Goal: Task Accomplishment & Management: Manage account settings

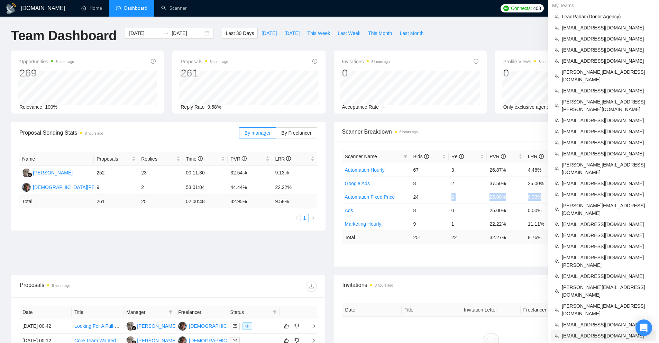
scroll to position [206, 0]
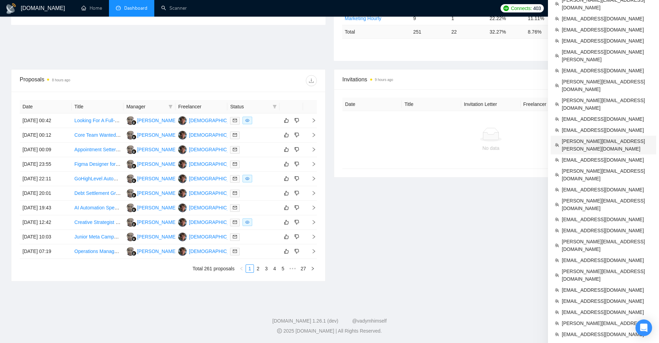
click at [579, 137] on span "[PERSON_NAME][EMAIL_ADDRESS][PERSON_NAME][DOMAIN_NAME]" at bounding box center [607, 144] width 90 height 15
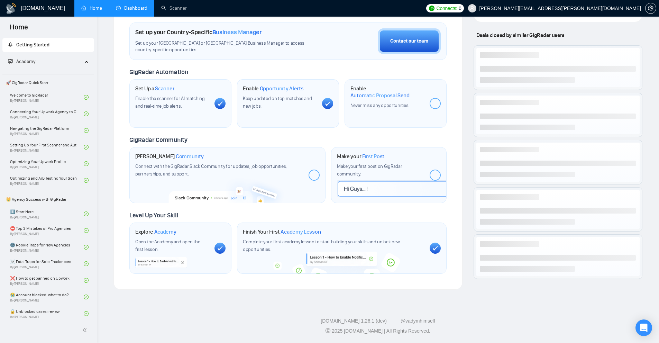
click at [135, 11] on link "Dashboard" at bounding box center [131, 8] width 31 height 6
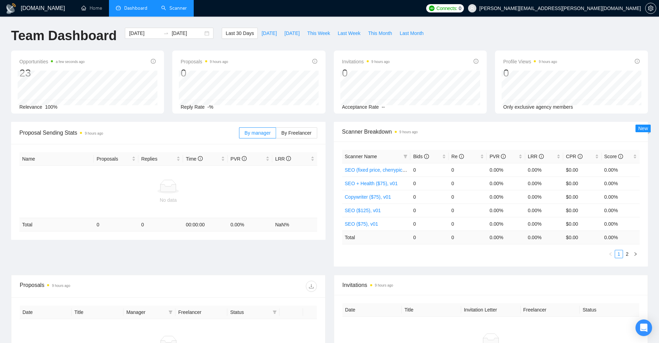
click at [163, 7] on link "Scanner" at bounding box center [174, 8] width 26 height 6
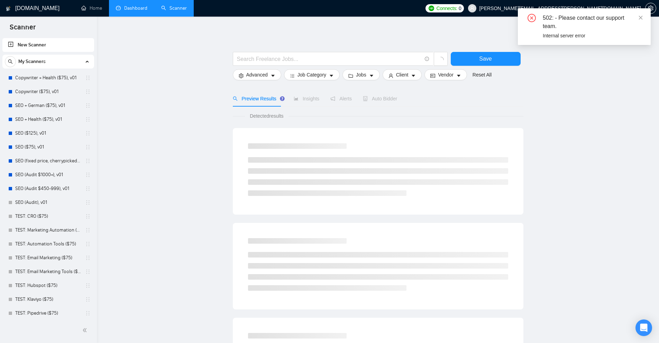
click at [125, 10] on link "Dashboard" at bounding box center [131, 8] width 31 height 6
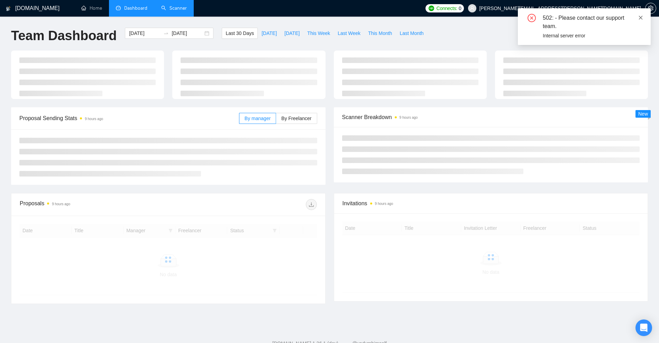
click at [639, 19] on div "502: - Please contact our support team. Internal server error" at bounding box center [584, 26] width 133 height 37
click at [643, 18] on icon "close" at bounding box center [641, 17] width 5 height 5
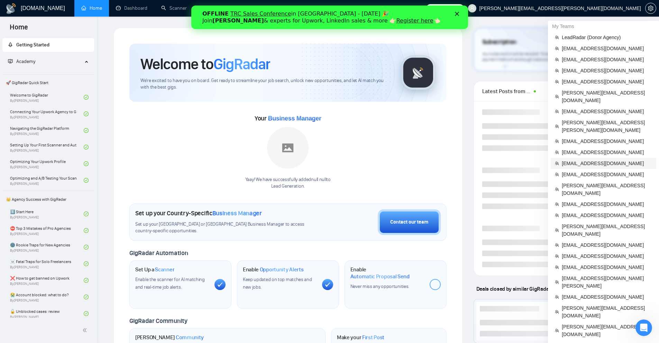
click at [578, 160] on span "[EMAIL_ADDRESS][DOMAIN_NAME]" at bounding box center [607, 164] width 90 height 8
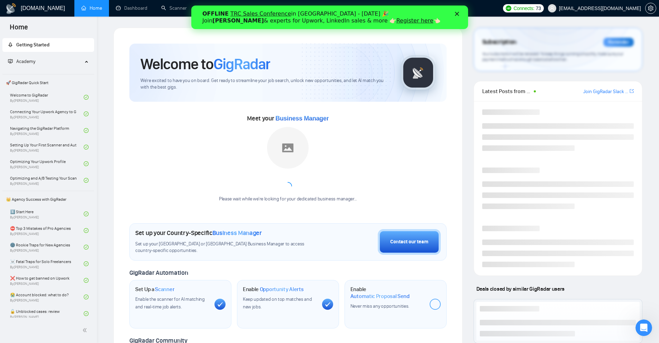
click at [656, 6] on link at bounding box center [651, 9] width 11 height 6
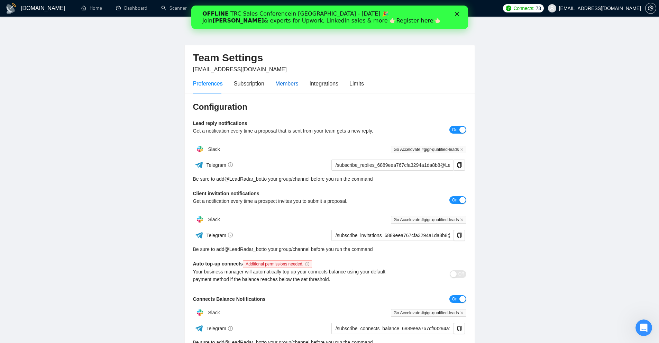
click at [289, 84] on div "Members" at bounding box center [287, 83] width 23 height 9
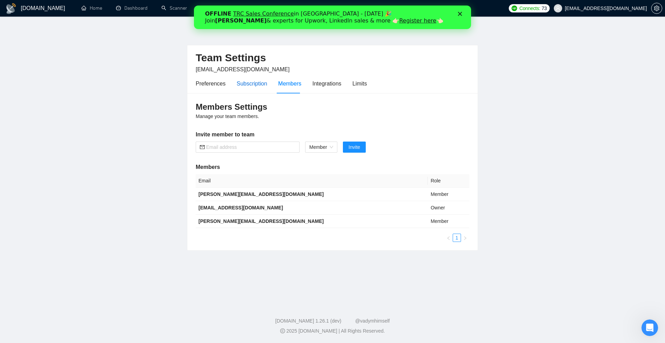
click at [262, 82] on div "Subscription" at bounding box center [251, 83] width 30 height 9
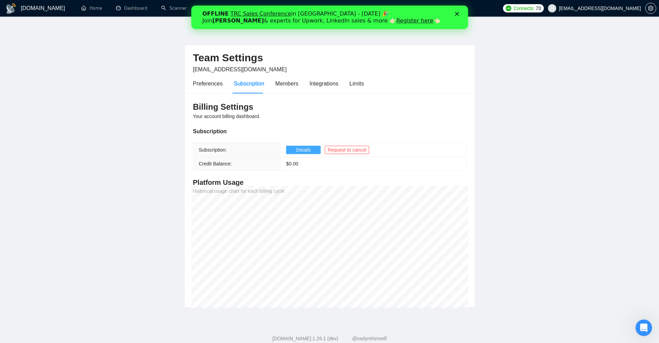
click at [299, 150] on span "Details" at bounding box center [303, 150] width 15 height 8
